Goal: Navigation & Orientation: Understand site structure

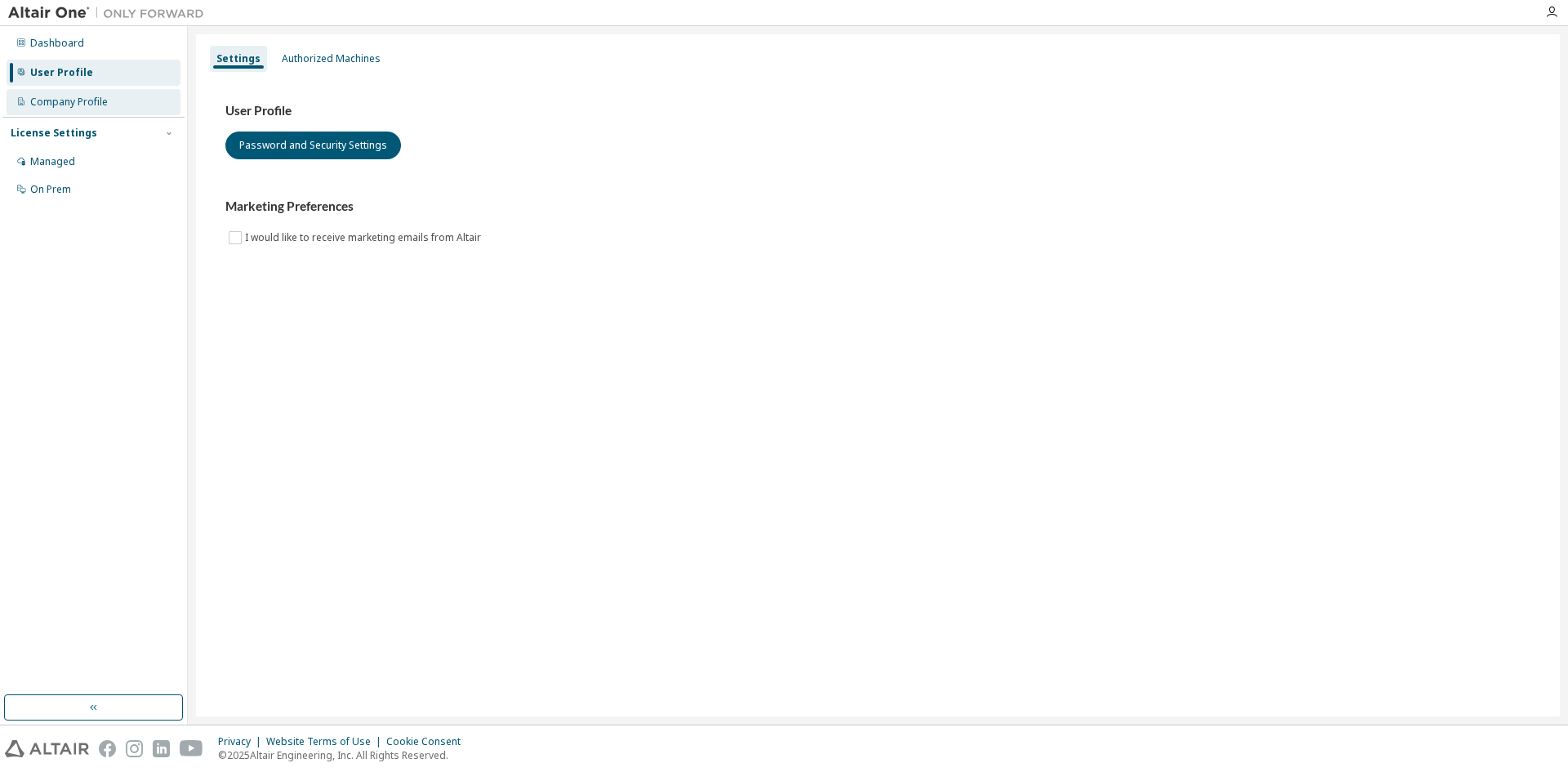
click at [110, 105] on div "Company Profile" at bounding box center [94, 102] width 174 height 26
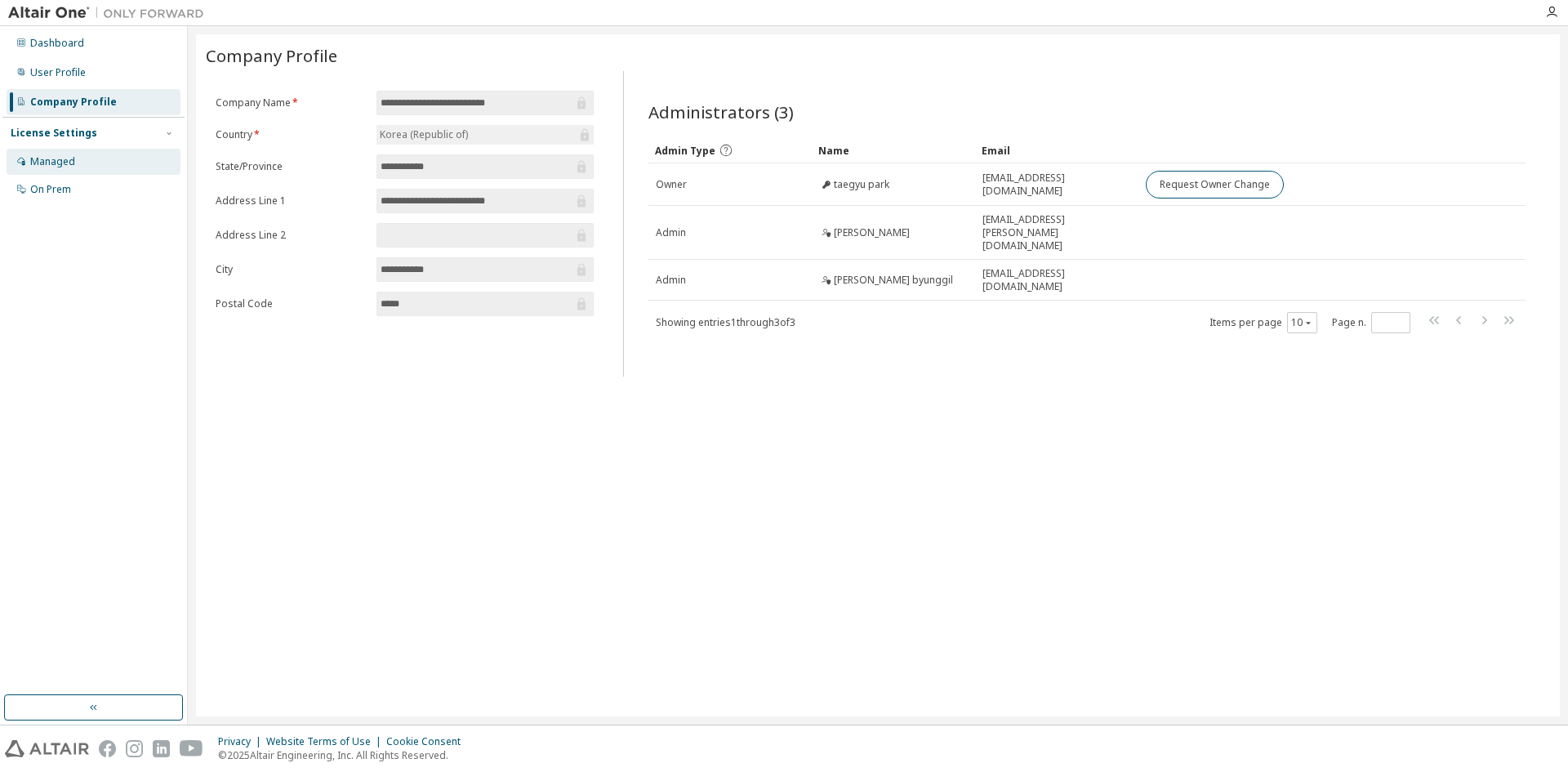
click at [47, 166] on div "Managed" at bounding box center [52, 161] width 45 height 13
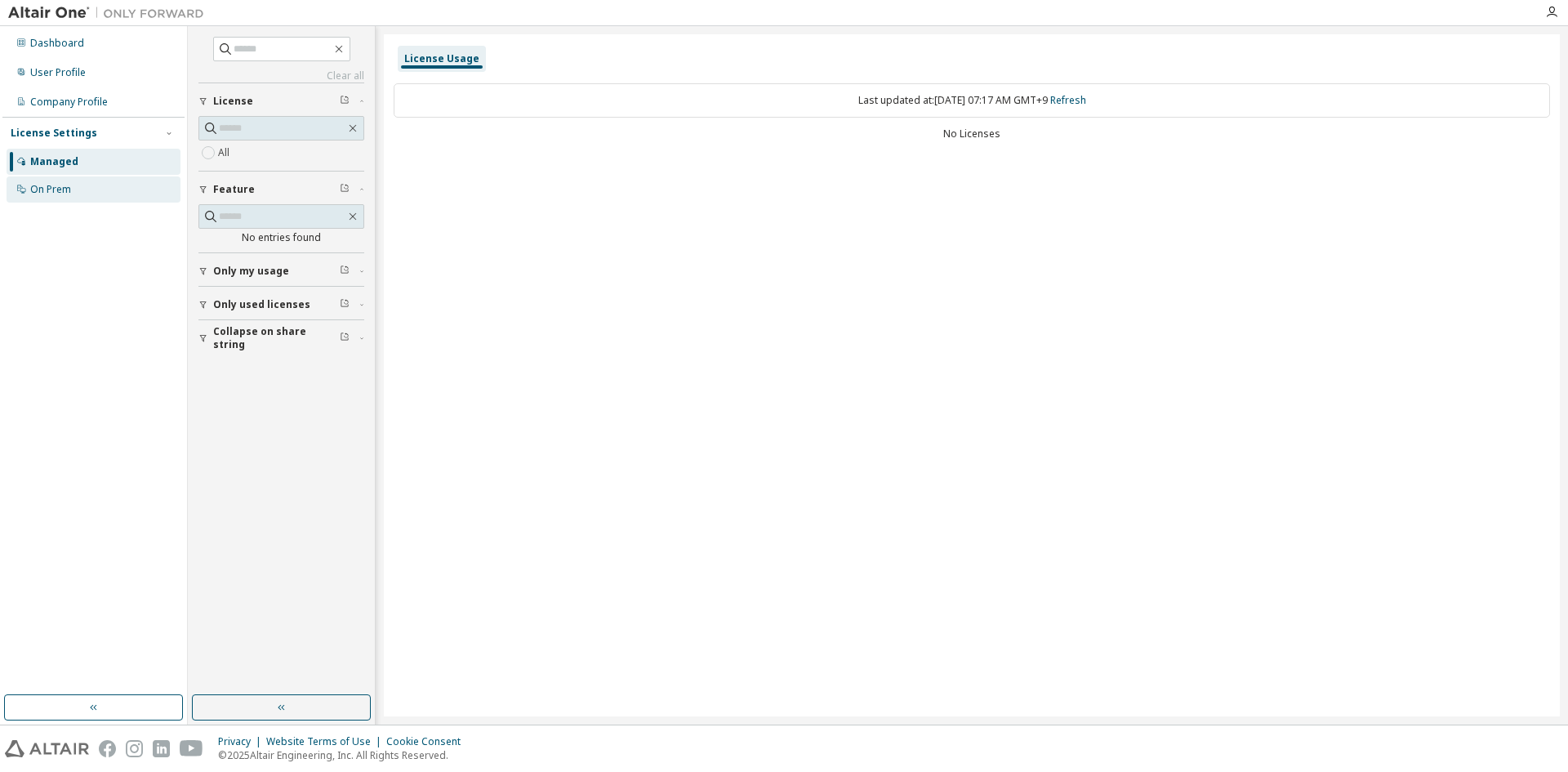
click at [69, 193] on div "On Prem" at bounding box center [50, 189] width 41 height 13
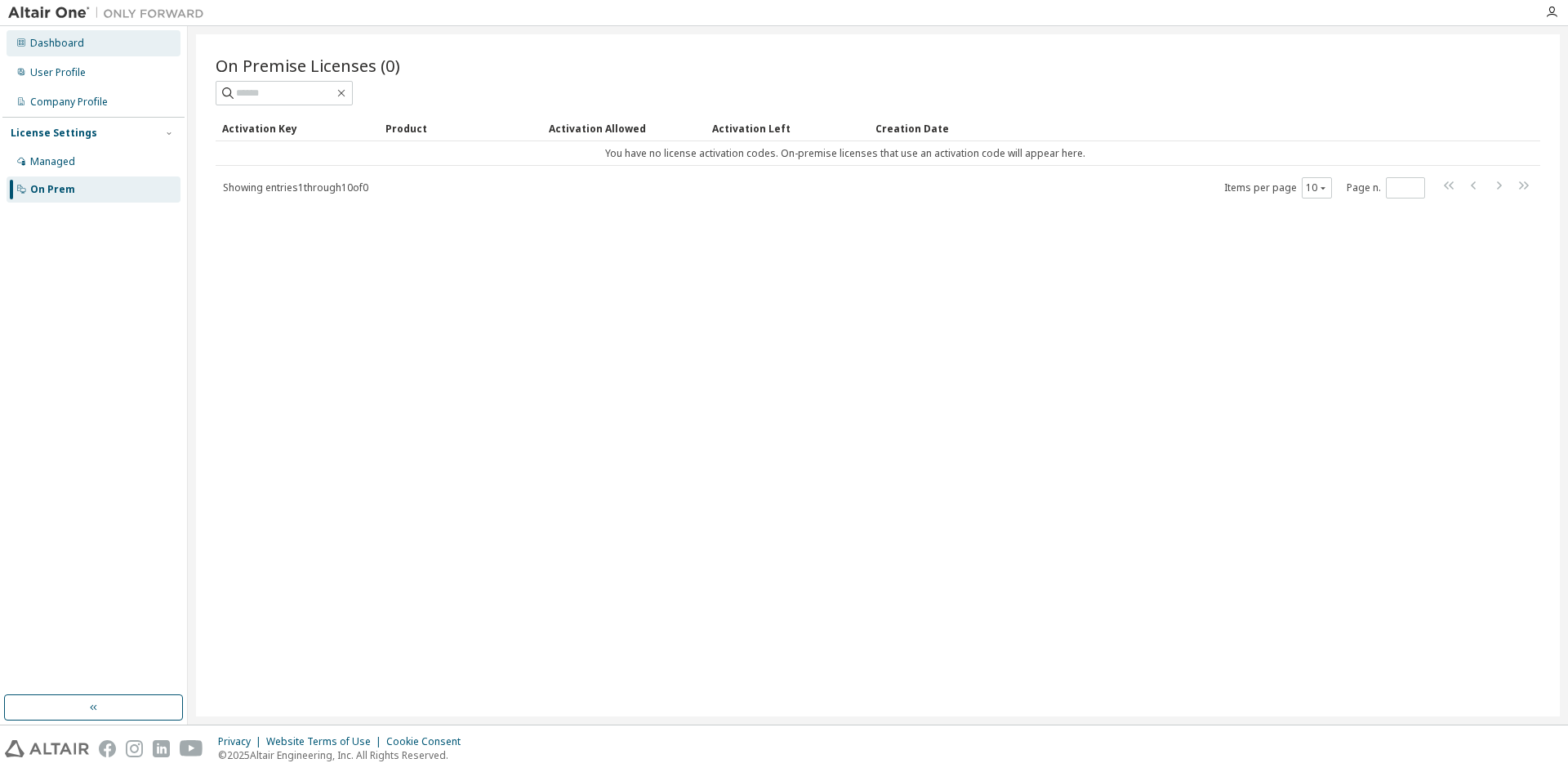
click at [74, 41] on div "Dashboard" at bounding box center [57, 43] width 54 height 13
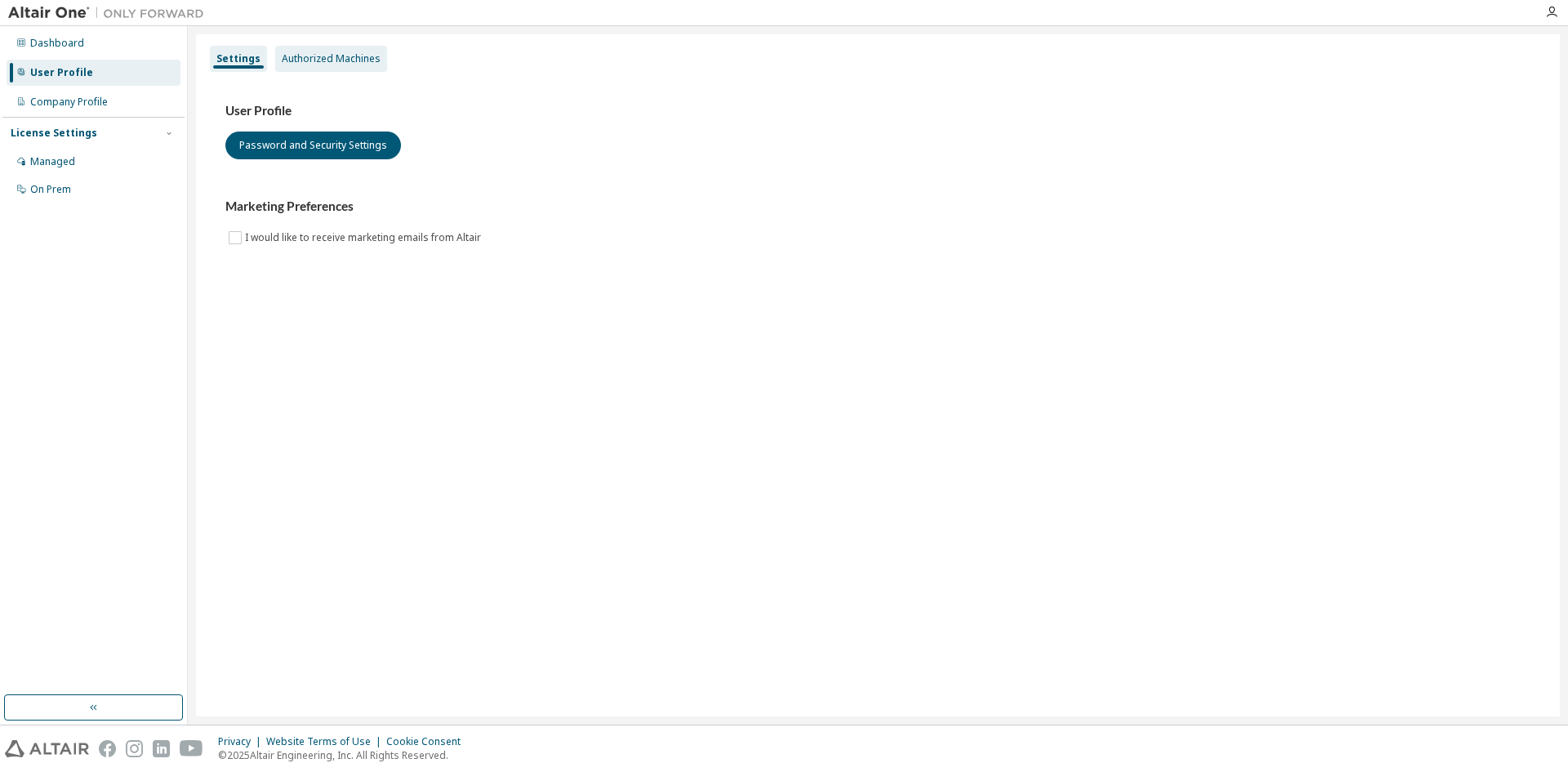
click at [354, 57] on div "Authorized Machines" at bounding box center [331, 58] width 99 height 13
